Goal: Use online tool/utility: Utilize a website feature to perform a specific function

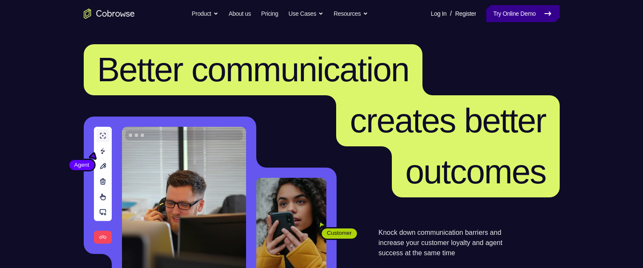
drag, startPoint x: 0, startPoint y: 0, endPoint x: 517, endPoint y: 17, distance: 517.6
click at [517, 17] on link "Try Online Demo" at bounding box center [522, 13] width 73 height 17
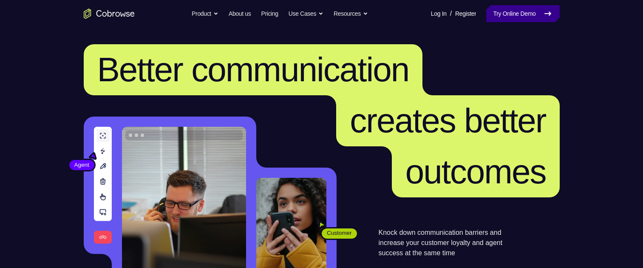
click at [517, 17] on link "Try Online Demo" at bounding box center [522, 13] width 73 height 17
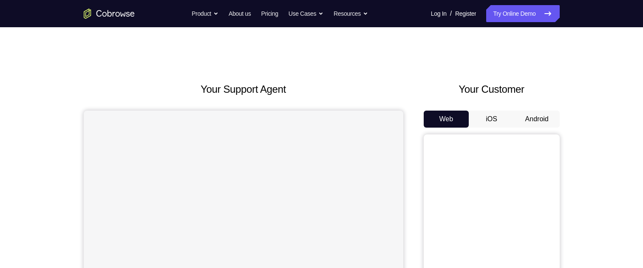
click at [522, 115] on button "Android" at bounding box center [536, 118] width 45 height 17
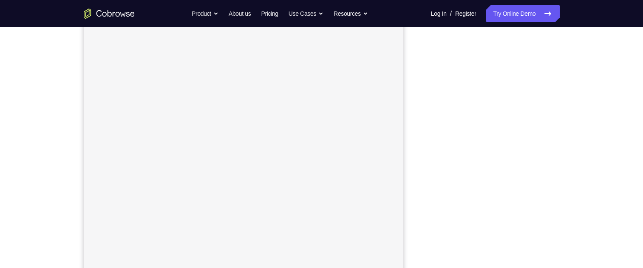
scroll to position [116, 0]
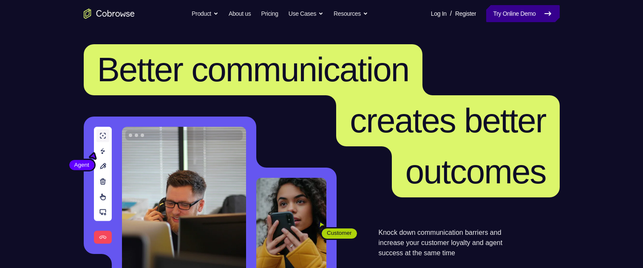
click at [511, 9] on link "Try Online Demo" at bounding box center [522, 13] width 73 height 17
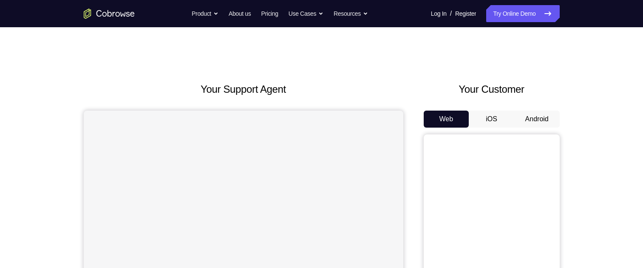
click at [489, 119] on button "iOS" at bounding box center [491, 118] width 45 height 17
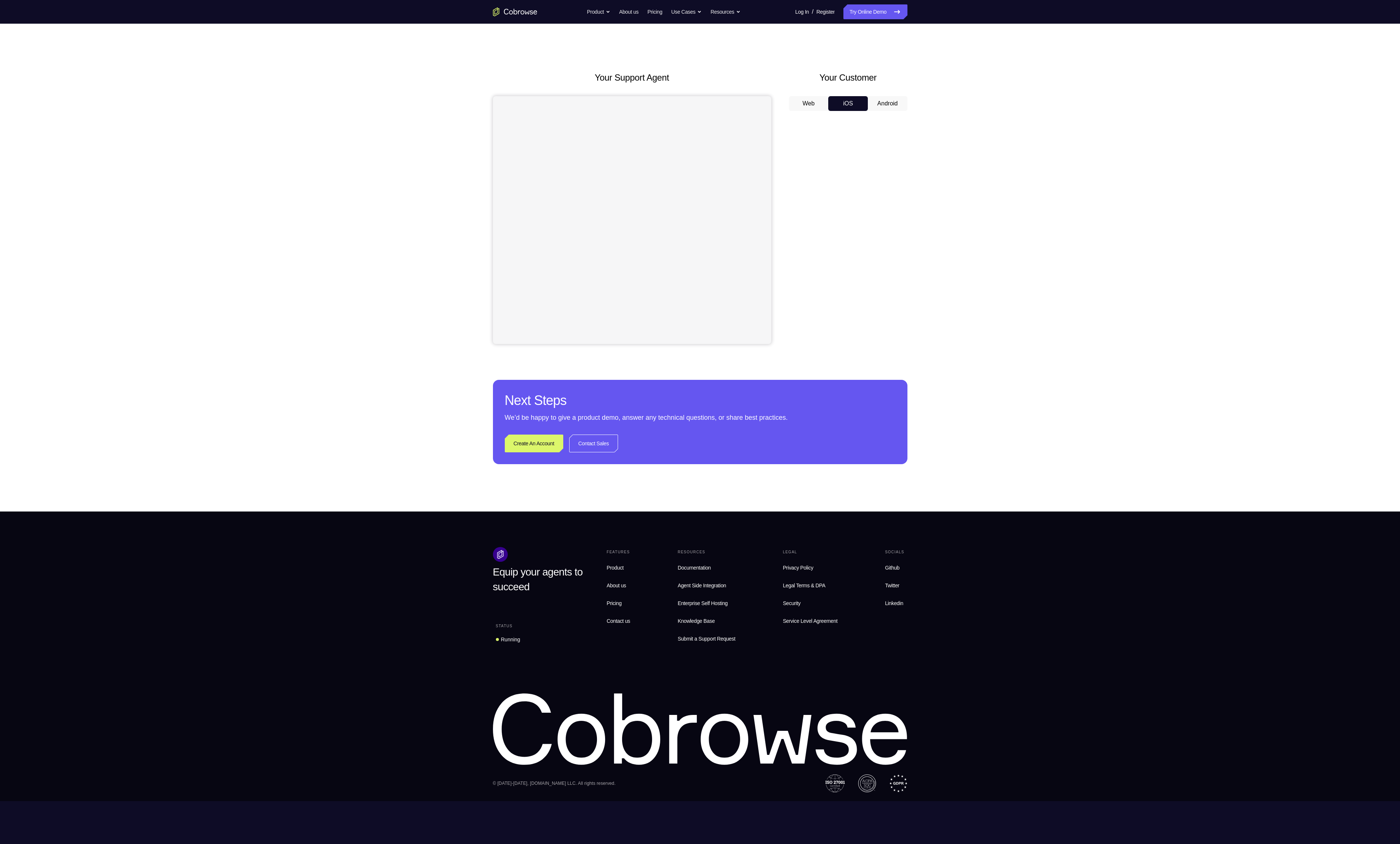
click at [406, 2] on nav "Go back Powerful, Flexible and Trustworthy. Avoid all extra friction for both A…" at bounding box center [700, 11] width 1400 height 24
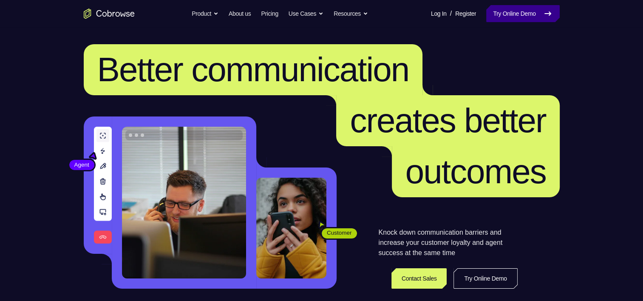
click at [515, 16] on link "Try Online Demo" at bounding box center [522, 13] width 73 height 17
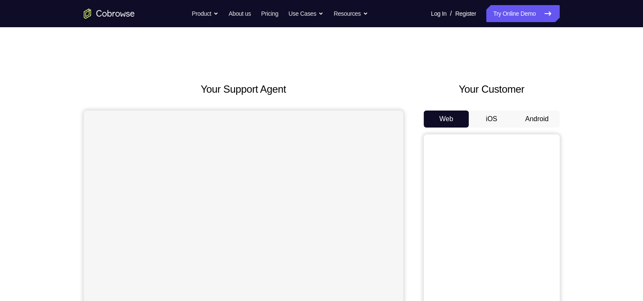
click at [503, 116] on button "iOS" at bounding box center [491, 118] width 45 height 17
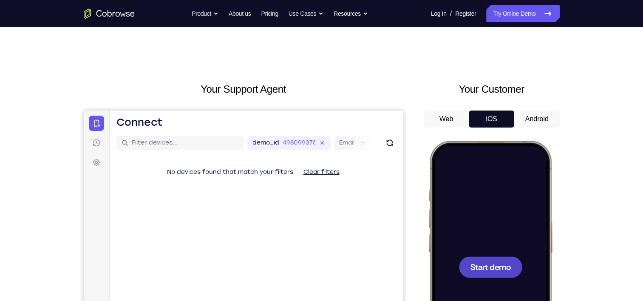
click at [528, 273] on div at bounding box center [490, 266] width 112 height 243
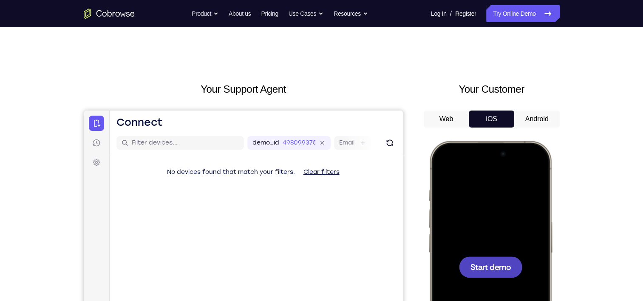
click at [521, 121] on button "Android" at bounding box center [536, 118] width 45 height 17
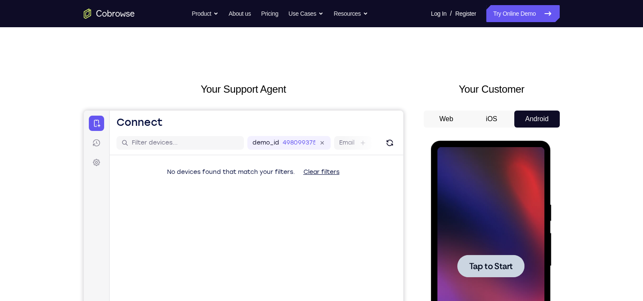
click at [514, 253] on div at bounding box center [490, 266] width 107 height 238
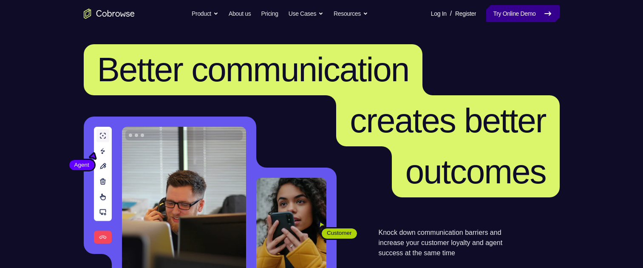
click at [503, 11] on link "Try Online Demo" at bounding box center [522, 13] width 73 height 17
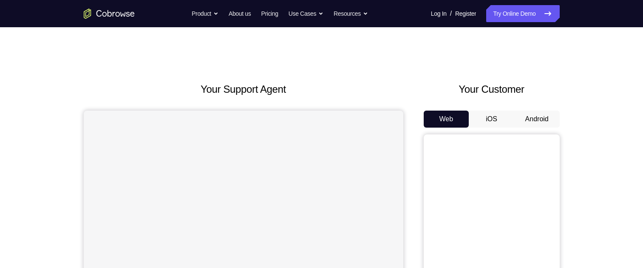
click at [486, 113] on button "iOS" at bounding box center [491, 118] width 45 height 17
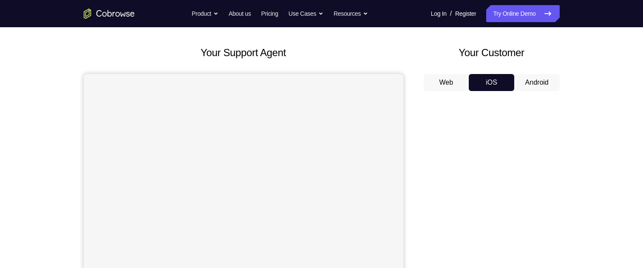
scroll to position [34, 0]
